Goal: Task Accomplishment & Management: Use online tool/utility

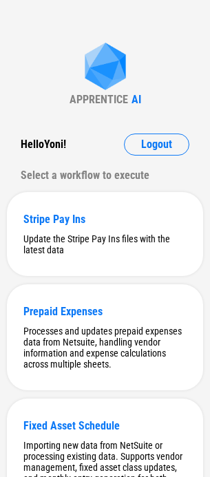
click at [156, 136] on button "Logout" at bounding box center [156, 144] width 65 height 22
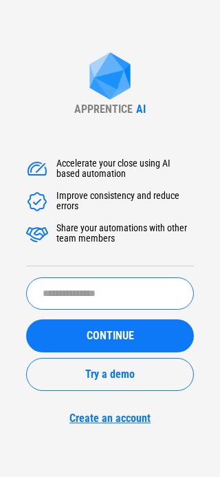
click at [78, 289] on input "text" at bounding box center [110, 293] width 168 height 32
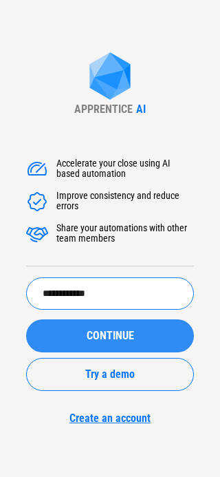
click at [103, 327] on button "CONTINUE" at bounding box center [110, 335] width 168 height 33
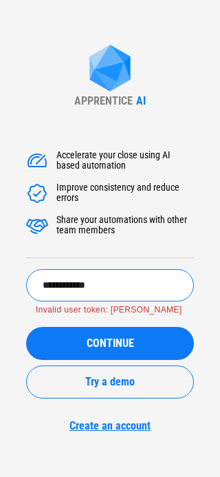
drag, startPoint x: 113, startPoint y: 285, endPoint x: 37, endPoint y: 282, distance: 75.7
click at [37, 282] on input "**********" at bounding box center [110, 285] width 168 height 32
paste input "**********"
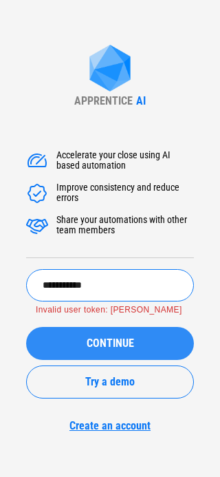
type input "**********"
click at [78, 344] on div "CONTINUE" at bounding box center [110, 343] width 135 height 11
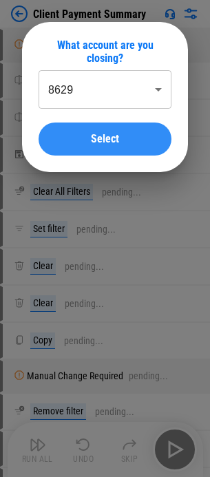
click at [111, 139] on span "Select" at bounding box center [105, 138] width 28 height 11
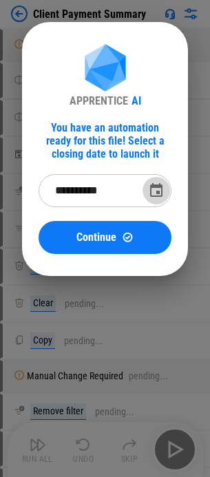
click at [158, 195] on icon "Choose date, selected date is Sep 29, 2025" at bounding box center [156, 190] width 17 height 17
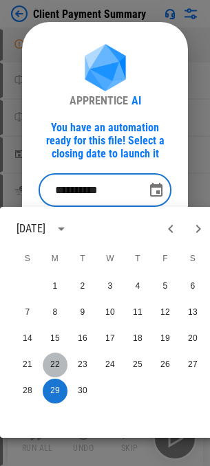
click at [57, 360] on button "22" at bounding box center [55, 365] width 25 height 25
type input "**********"
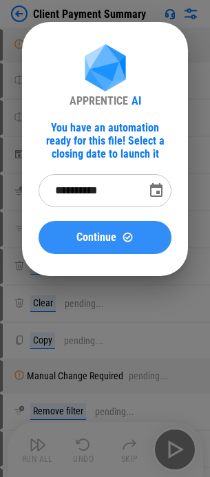
click at [116, 244] on button "Continue" at bounding box center [105, 237] width 133 height 33
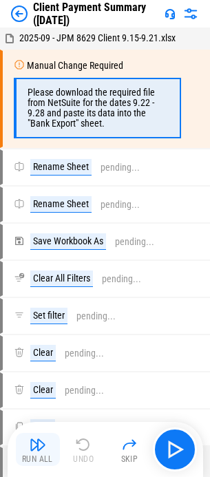
click at [47, 446] on button "Run All" at bounding box center [38, 449] width 44 height 33
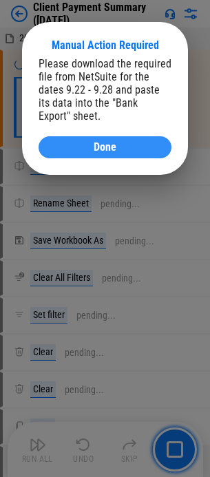
click at [89, 145] on div "Done" at bounding box center [105, 147] width 100 height 11
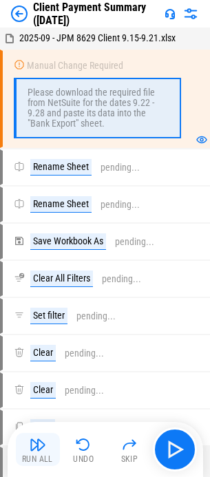
click at [51, 457] on div "Run All" at bounding box center [37, 459] width 31 height 8
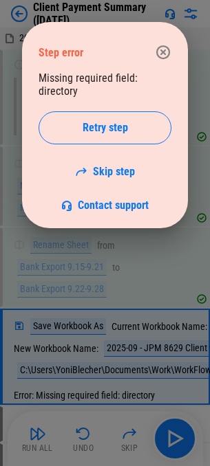
drag, startPoint x: 164, startPoint y: 45, endPoint x: 153, endPoint y: 50, distance: 12.3
click at [164, 45] on icon "button" at bounding box center [163, 52] width 17 height 17
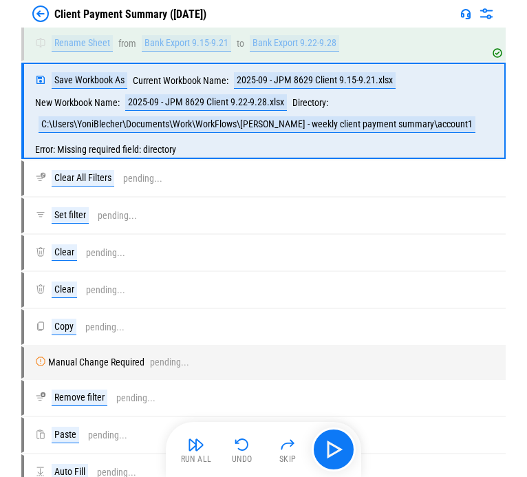
scroll to position [127, 0]
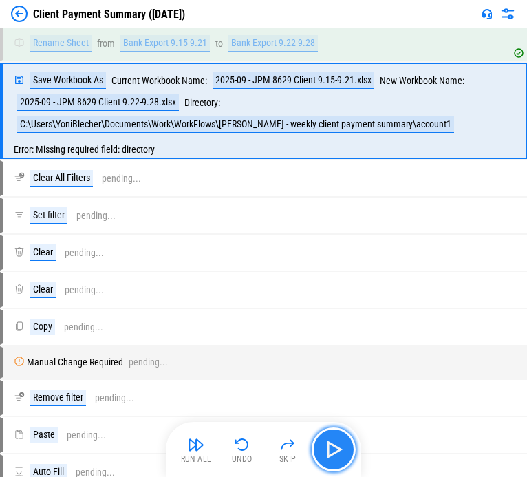
click at [219, 446] on img "button" at bounding box center [334, 449] width 22 height 22
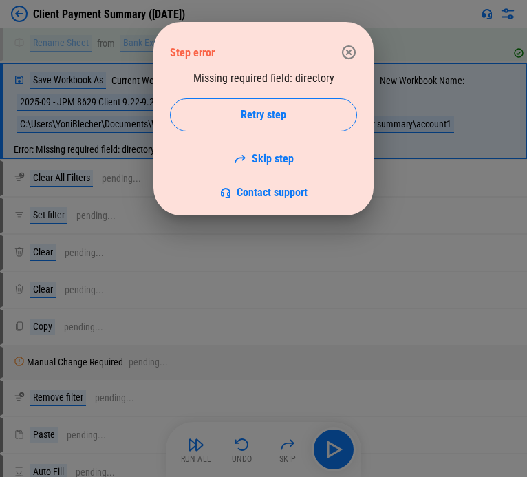
click at [219, 43] on button "button" at bounding box center [349, 53] width 28 height 28
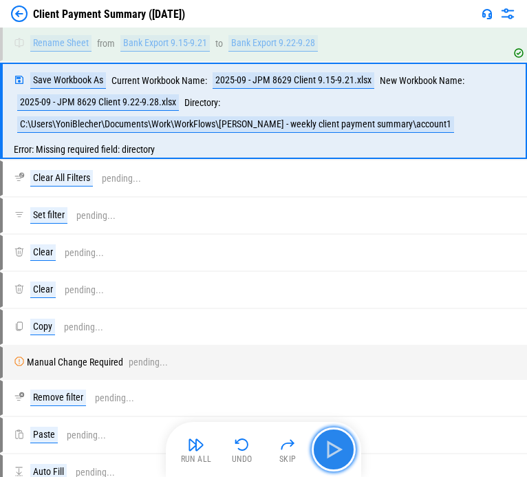
click at [219, 453] on img "button" at bounding box center [334, 449] width 22 height 22
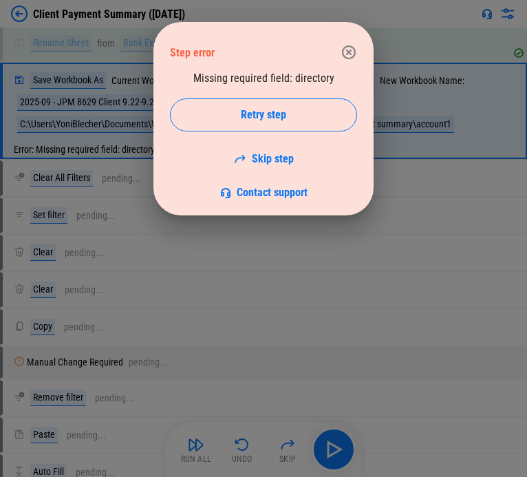
click at [219, 47] on icon "button" at bounding box center [349, 52] width 14 height 14
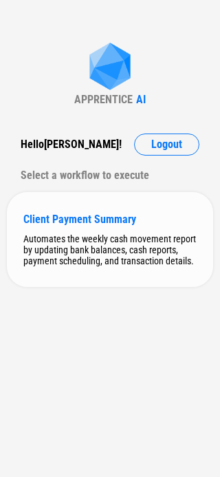
click at [96, 226] on div "Client Payment Summary Automates the weekly cash movement report by updating ba…" at bounding box center [110, 239] width 206 height 95
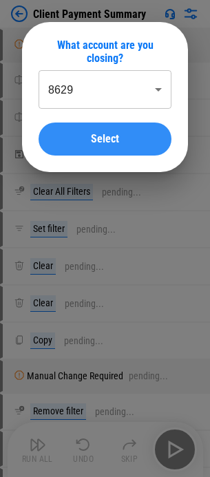
click at [98, 132] on button "Select" at bounding box center [105, 138] width 133 height 33
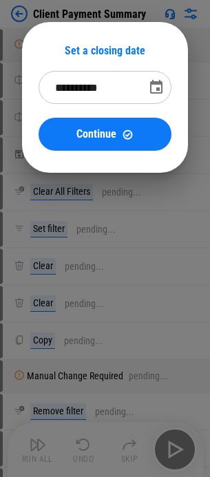
click at [144, 91] on button "Choose date, selected date is Sep 29, 2025" at bounding box center [156, 88] width 28 height 28
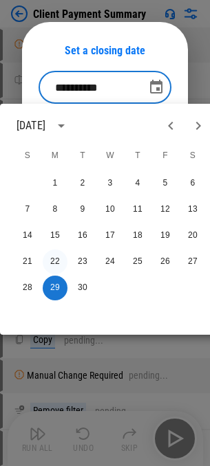
click at [49, 261] on button "22" at bounding box center [55, 262] width 25 height 25
type input "**********"
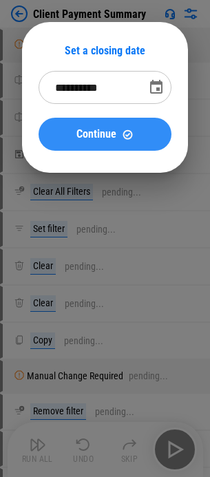
click at [106, 139] on span "Continue" at bounding box center [96, 134] width 40 height 11
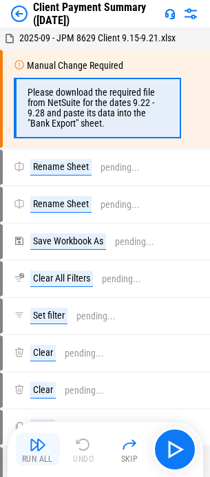
click at [42, 446] on img "button" at bounding box center [38, 444] width 17 height 17
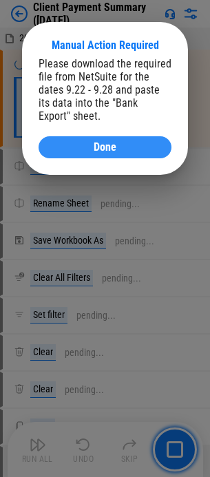
click at [87, 153] on button "Done" at bounding box center [105, 147] width 133 height 22
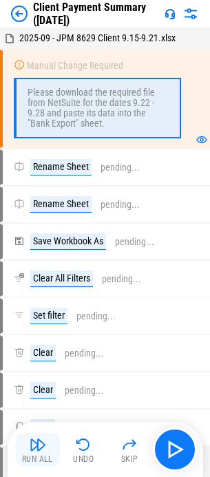
click at [45, 442] on img "button" at bounding box center [38, 444] width 17 height 17
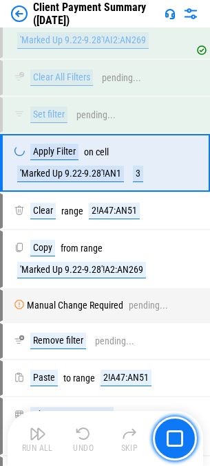
scroll to position [746, 0]
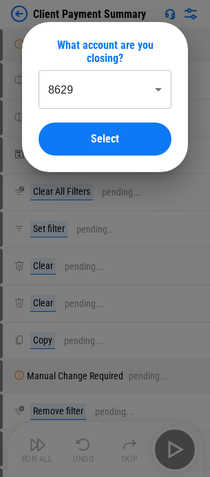
click at [98, 93] on body "Client Payment Summary Manual Change Required pending... Rename Sheet pending..…" at bounding box center [105, 238] width 210 height 477
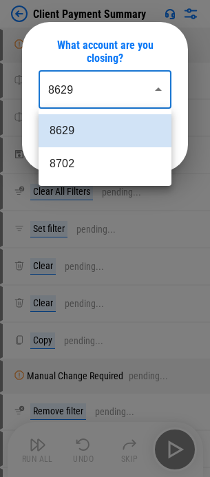
click at [88, 162] on li "8702" at bounding box center [105, 163] width 133 height 33
type input "****"
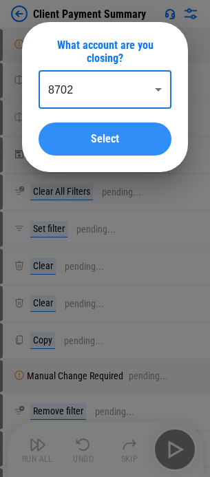
click at [87, 123] on button "Select" at bounding box center [105, 138] width 133 height 33
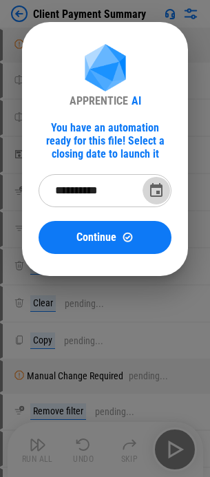
click at [159, 192] on icon "Choose date, selected date is Sep 29, 2025" at bounding box center [156, 190] width 12 height 14
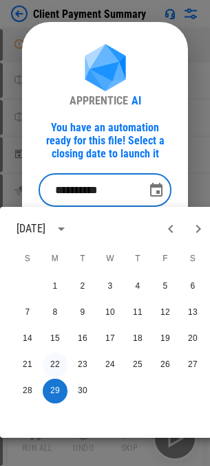
click at [58, 360] on button "22" at bounding box center [55, 365] width 25 height 25
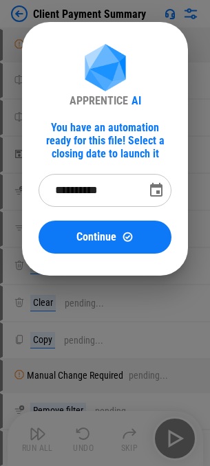
type input "**********"
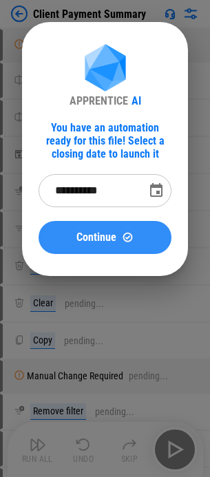
click at [138, 231] on div "Continue" at bounding box center [105, 237] width 100 height 12
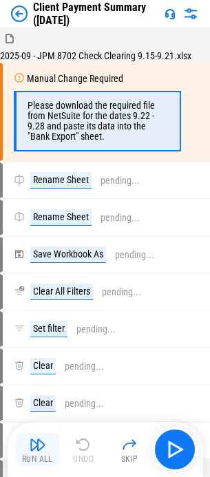
click at [47, 453] on button "Run All" at bounding box center [38, 449] width 44 height 33
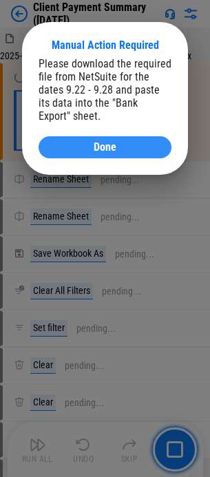
click at [105, 155] on button "Done" at bounding box center [105, 147] width 133 height 22
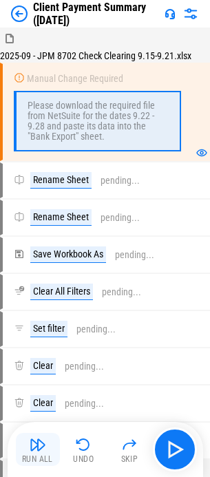
click at [37, 443] on img "button" at bounding box center [38, 444] width 17 height 17
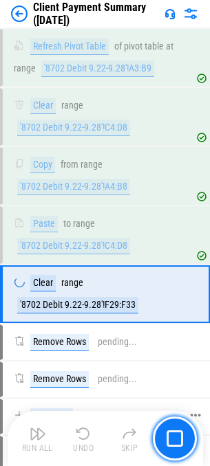
scroll to position [2207, 0]
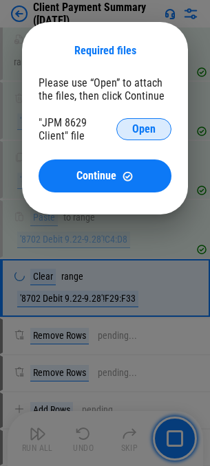
click at [132, 127] on span "Open" at bounding box center [143, 129] width 23 height 11
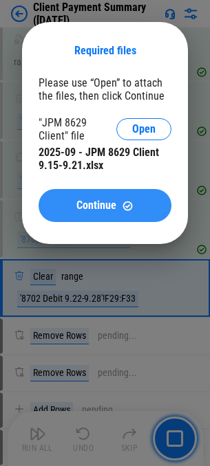
click at [122, 212] on button "Continue" at bounding box center [105, 205] width 133 height 33
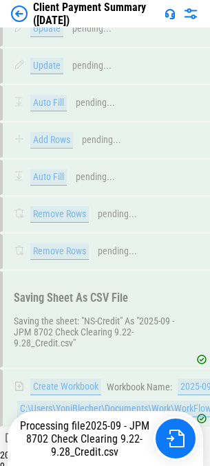
scroll to position [4949, 0]
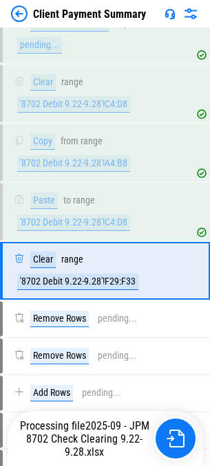
scroll to position [2247, 0]
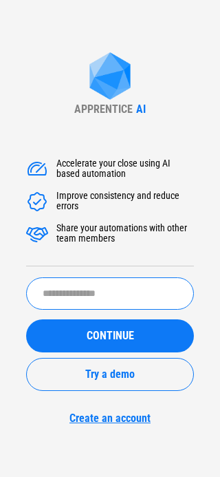
click at [87, 304] on input "text" at bounding box center [110, 293] width 168 height 32
type input "*"
type input "*******"
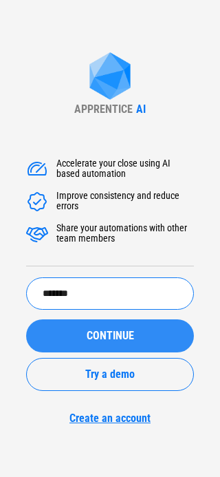
click at [69, 338] on div "CONTINUE" at bounding box center [110, 335] width 135 height 11
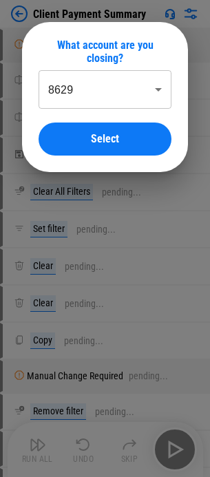
click at [52, 201] on div at bounding box center [105, 238] width 210 height 477
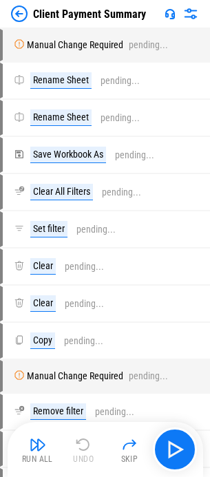
click at [21, 18] on img at bounding box center [19, 14] width 17 height 17
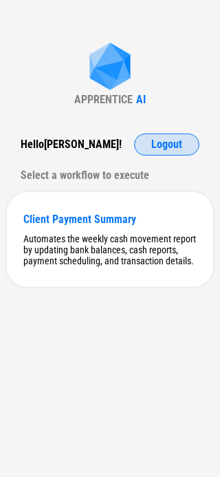
click at [157, 143] on span "Logout" at bounding box center [166, 144] width 31 height 11
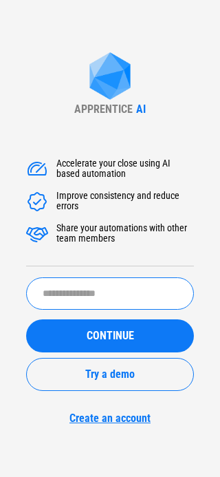
click at [58, 281] on input "text" at bounding box center [110, 293] width 168 height 32
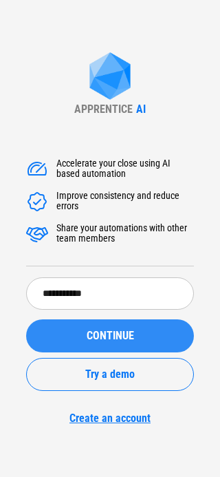
click at [75, 340] on div "CONTINUE" at bounding box center [110, 335] width 135 height 11
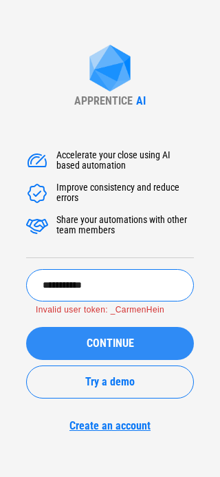
drag, startPoint x: 109, startPoint y: 291, endPoint x: 82, endPoint y: 289, distance: 27.6
click at [82, 289] on input "**********" at bounding box center [110, 285] width 168 height 32
type input "*******"
click at [11, 374] on div "APPRENTICE AI Accelerate your close using AI based automation Improve consisten…" at bounding box center [110, 238] width 220 height 477
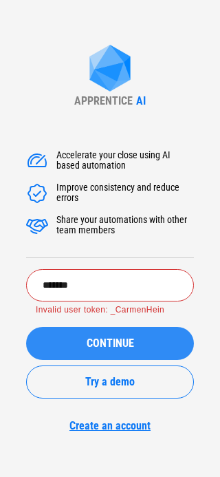
click at [72, 336] on button "CONTINUE" at bounding box center [110, 343] width 168 height 33
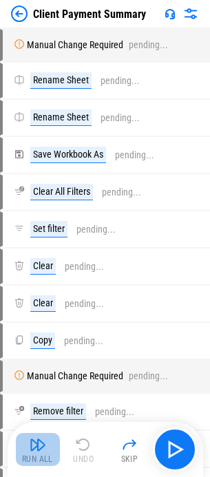
click at [42, 442] on img "button" at bounding box center [38, 444] width 17 height 17
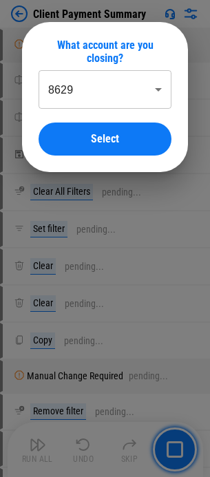
click at [91, 120] on div "8629 **** ​ Select" at bounding box center [105, 112] width 133 height 85
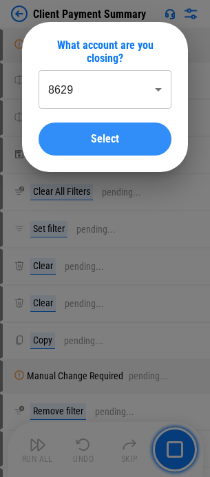
click at [91, 127] on button "Select" at bounding box center [105, 138] width 133 height 33
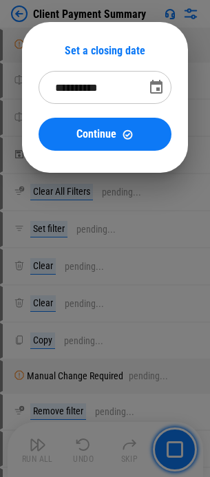
click at [155, 88] on icon "Choose date, selected date is Sep 29, 2025" at bounding box center [156, 87] width 17 height 17
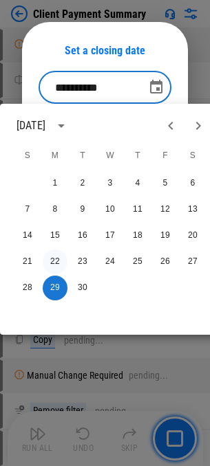
click at [58, 256] on button "22" at bounding box center [55, 262] width 25 height 25
type input "**********"
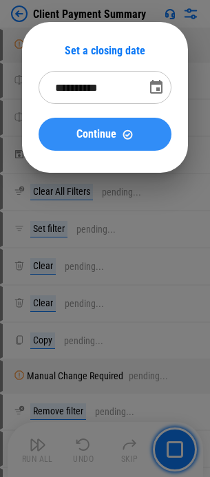
click at [100, 129] on span "Continue" at bounding box center [96, 134] width 40 height 11
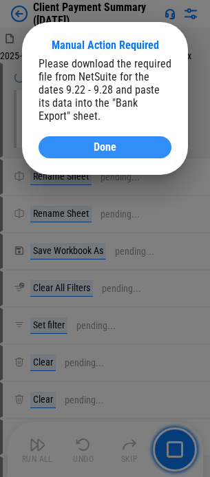
click at [116, 149] on span "Done" at bounding box center [105, 147] width 23 height 11
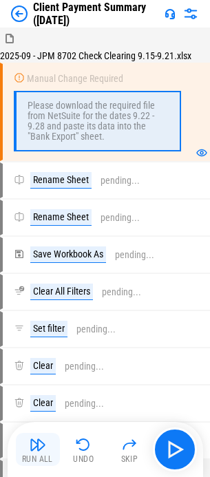
click at [40, 453] on button "Run All" at bounding box center [38, 449] width 44 height 33
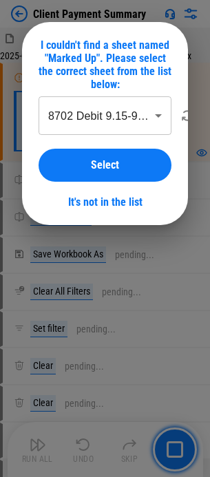
click at [33, 30] on div "**********" at bounding box center [105, 123] width 166 height 203
click at [18, 14] on div "**********" at bounding box center [105, 123] width 210 height 247
